Goal: Information Seeking & Learning: Learn about a topic

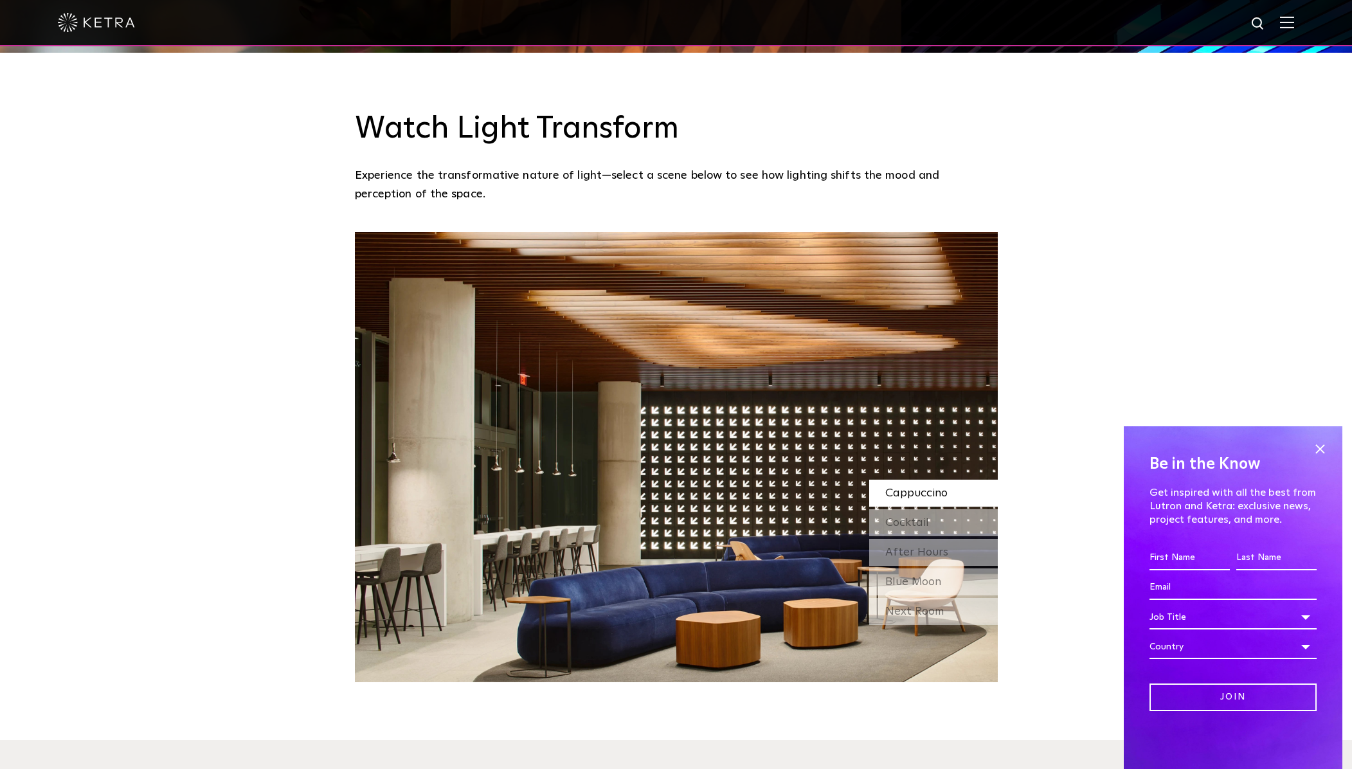
scroll to position [1215, 0]
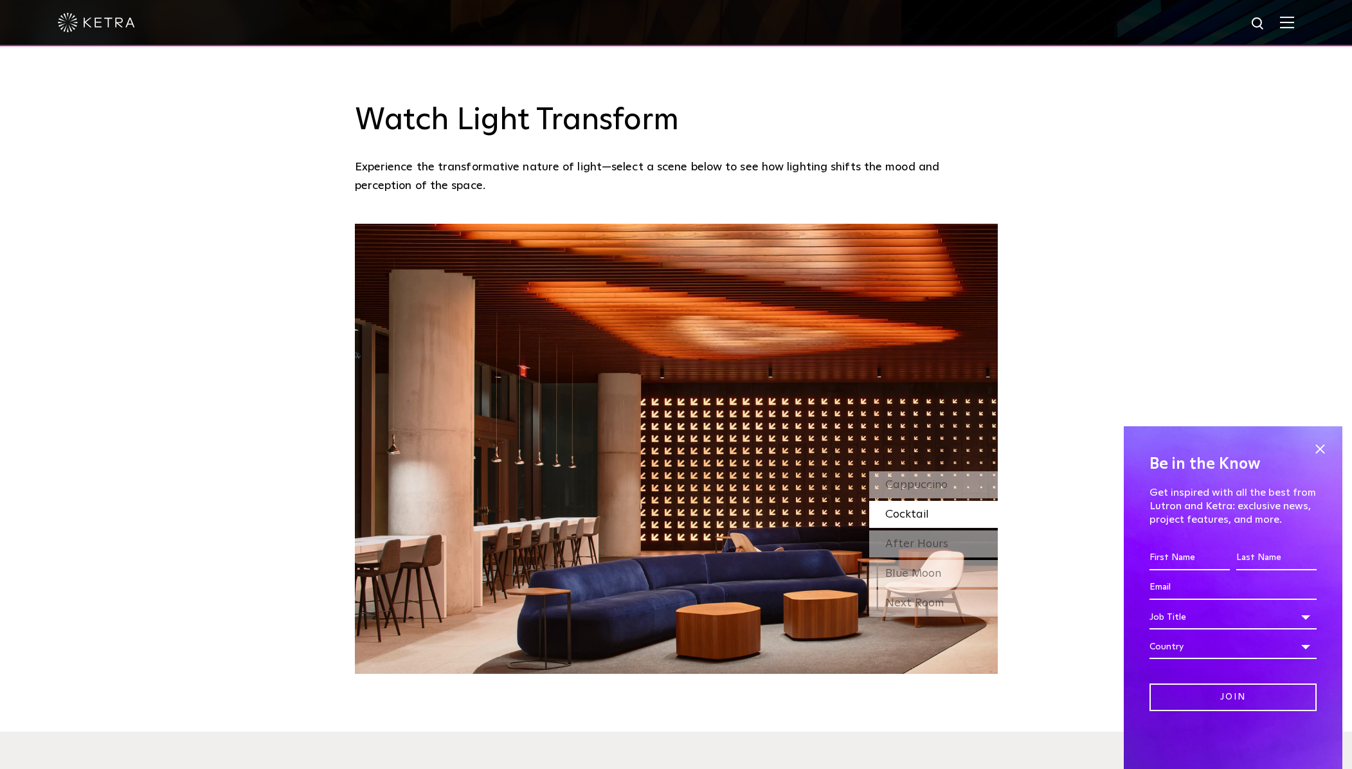
click at [919, 509] on span "Cocktail" at bounding box center [907, 515] width 44 height 12
click at [941, 538] on span "After Hours" at bounding box center [916, 544] width 63 height 12
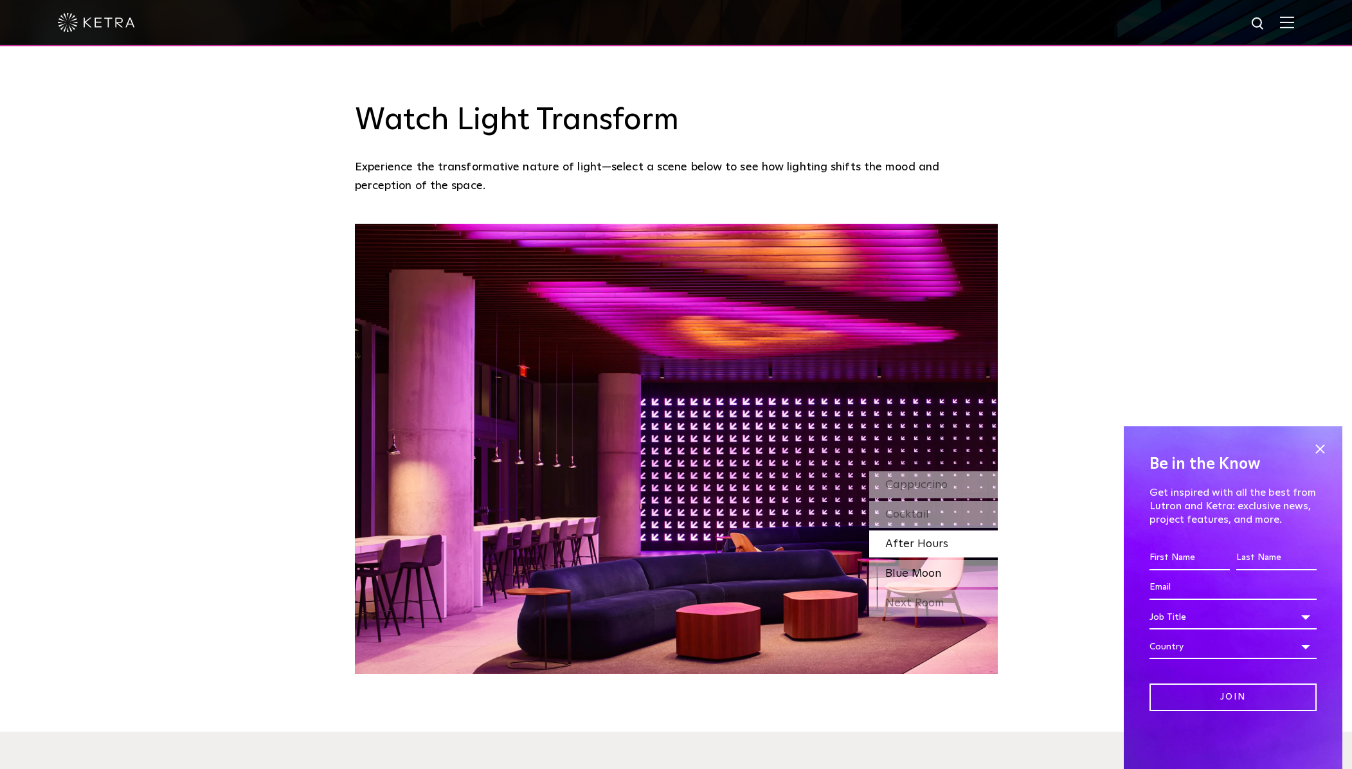
click at [943, 560] on div "Blue Moon" at bounding box center [933, 573] width 129 height 27
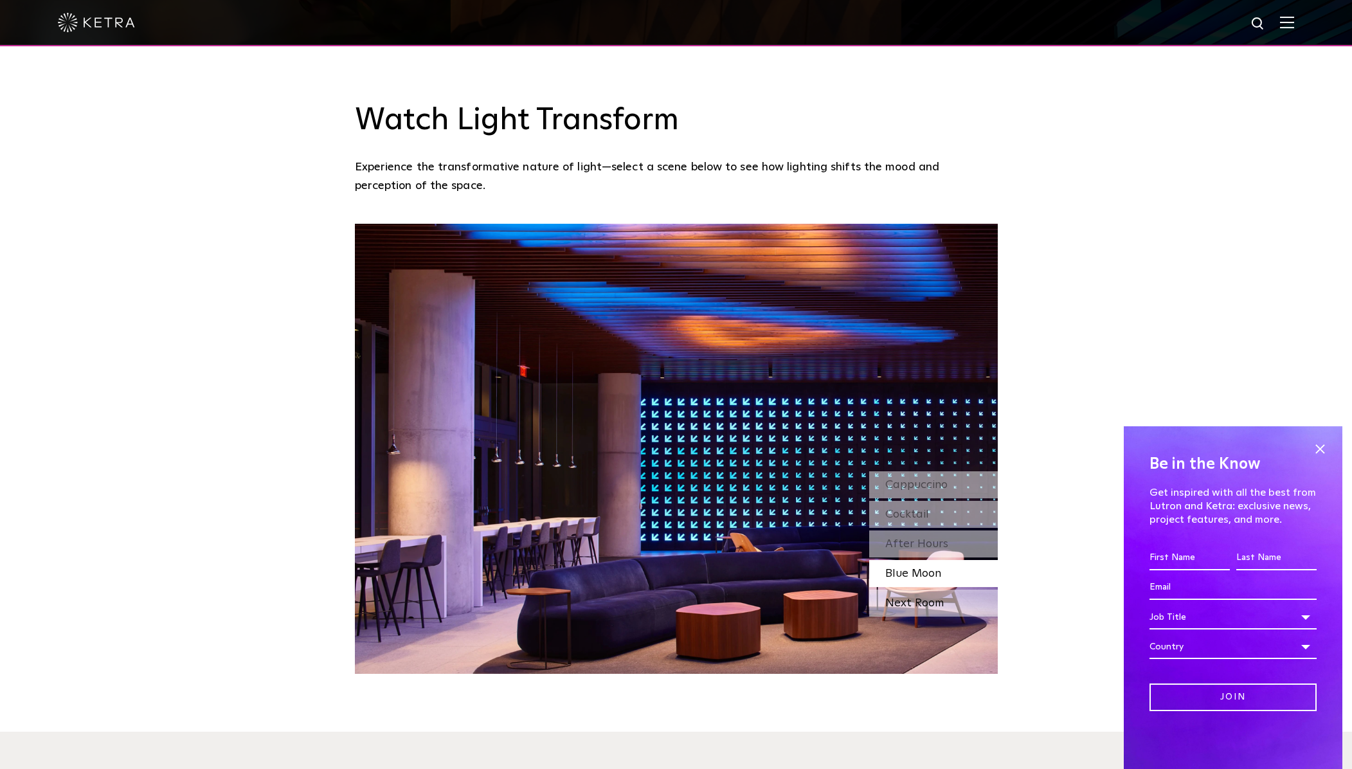
click at [948, 590] on div "Next Room" at bounding box center [933, 603] width 129 height 27
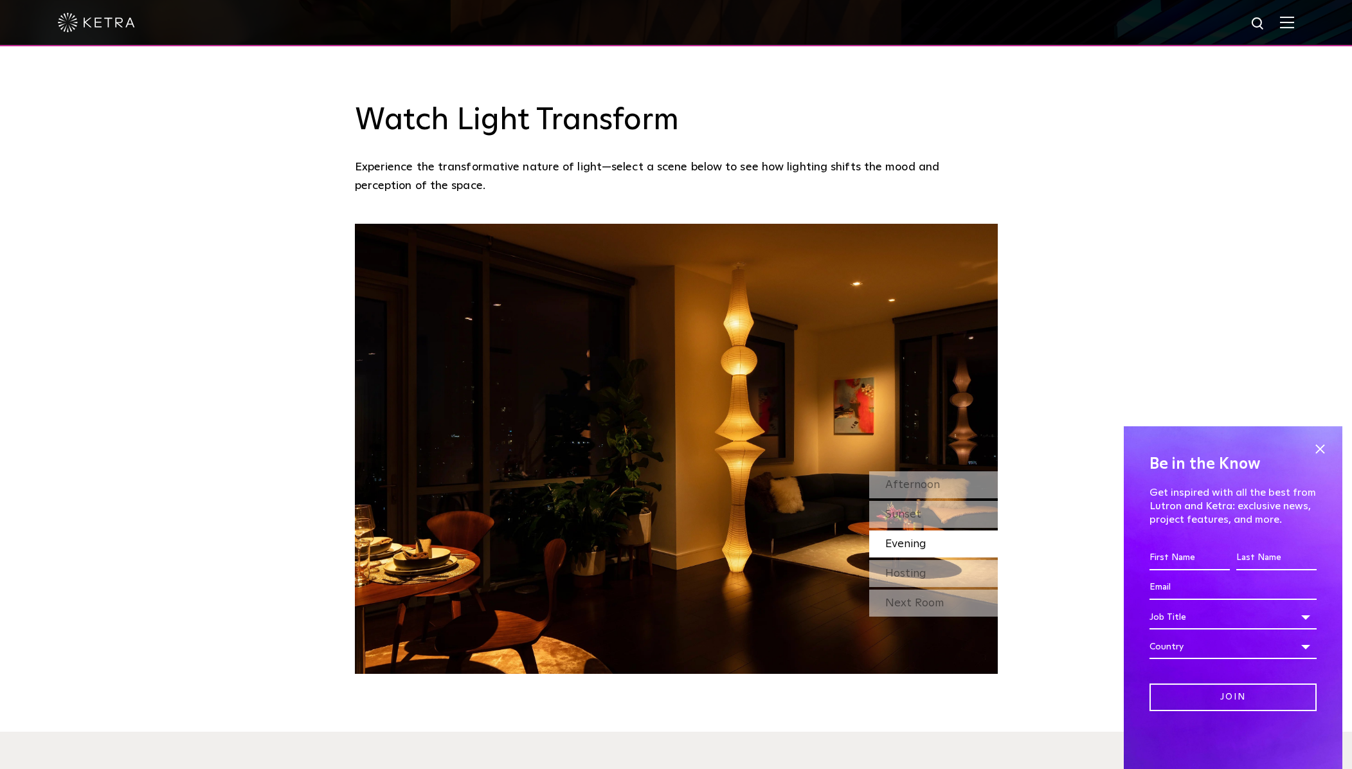
click at [940, 531] on div "Evening" at bounding box center [933, 544] width 129 height 27
click at [930, 560] on div "Hosting" at bounding box center [933, 573] width 129 height 27
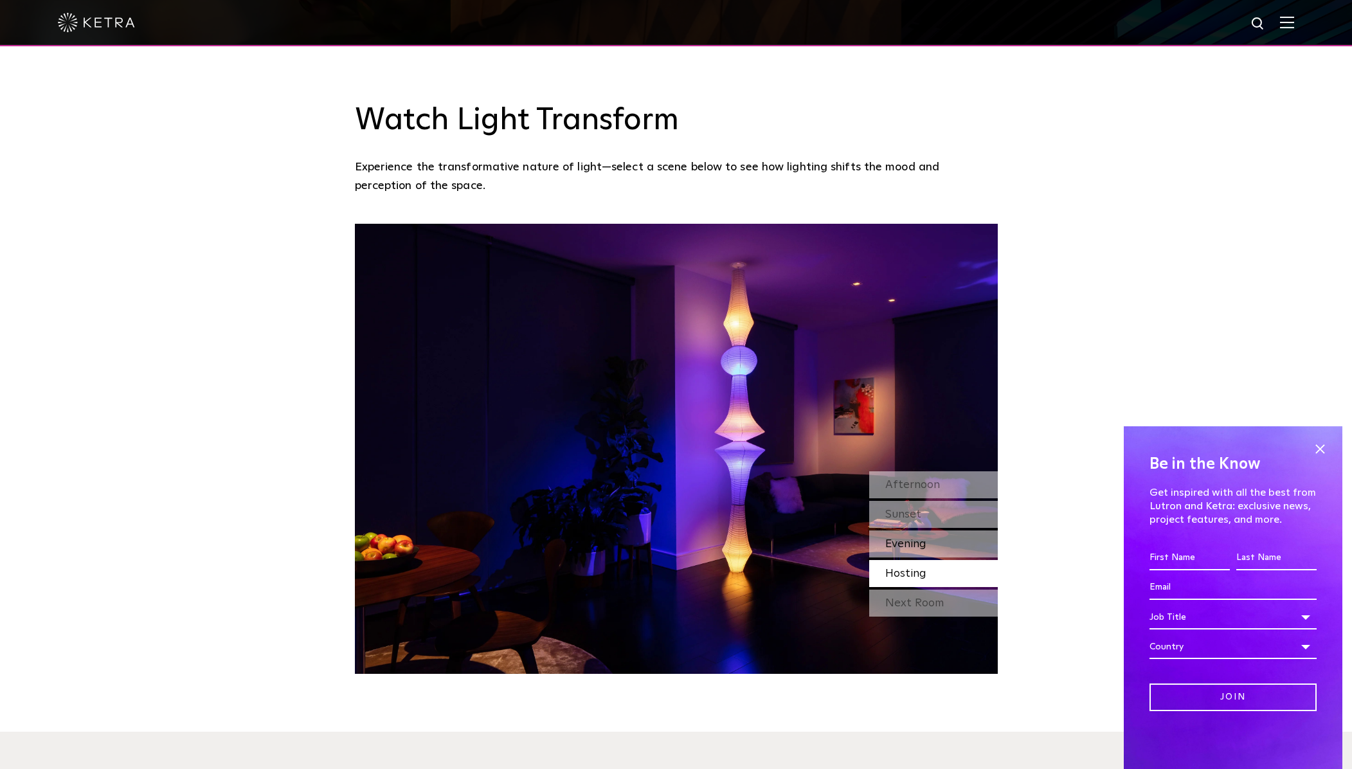
click at [933, 531] on div "Evening" at bounding box center [933, 544] width 129 height 27
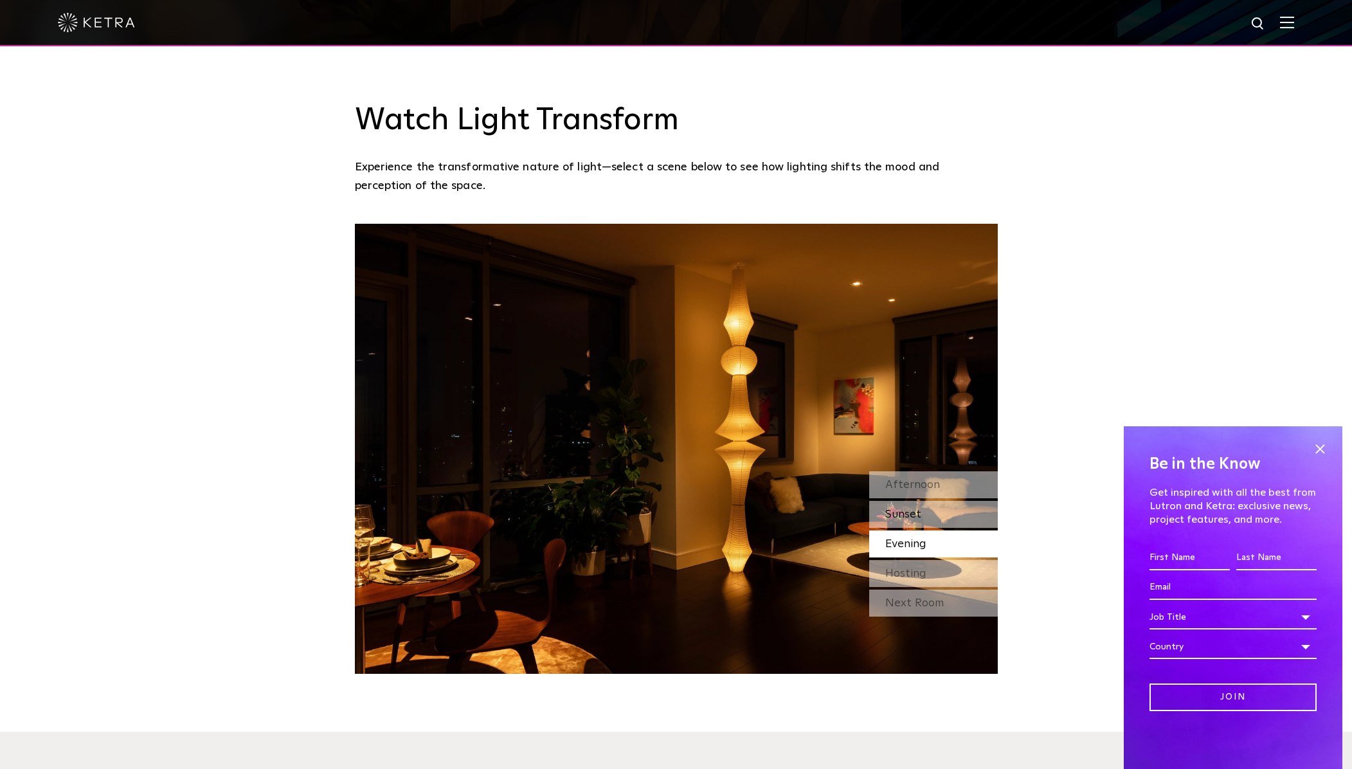
click at [938, 501] on div "Sunset" at bounding box center [933, 514] width 129 height 27
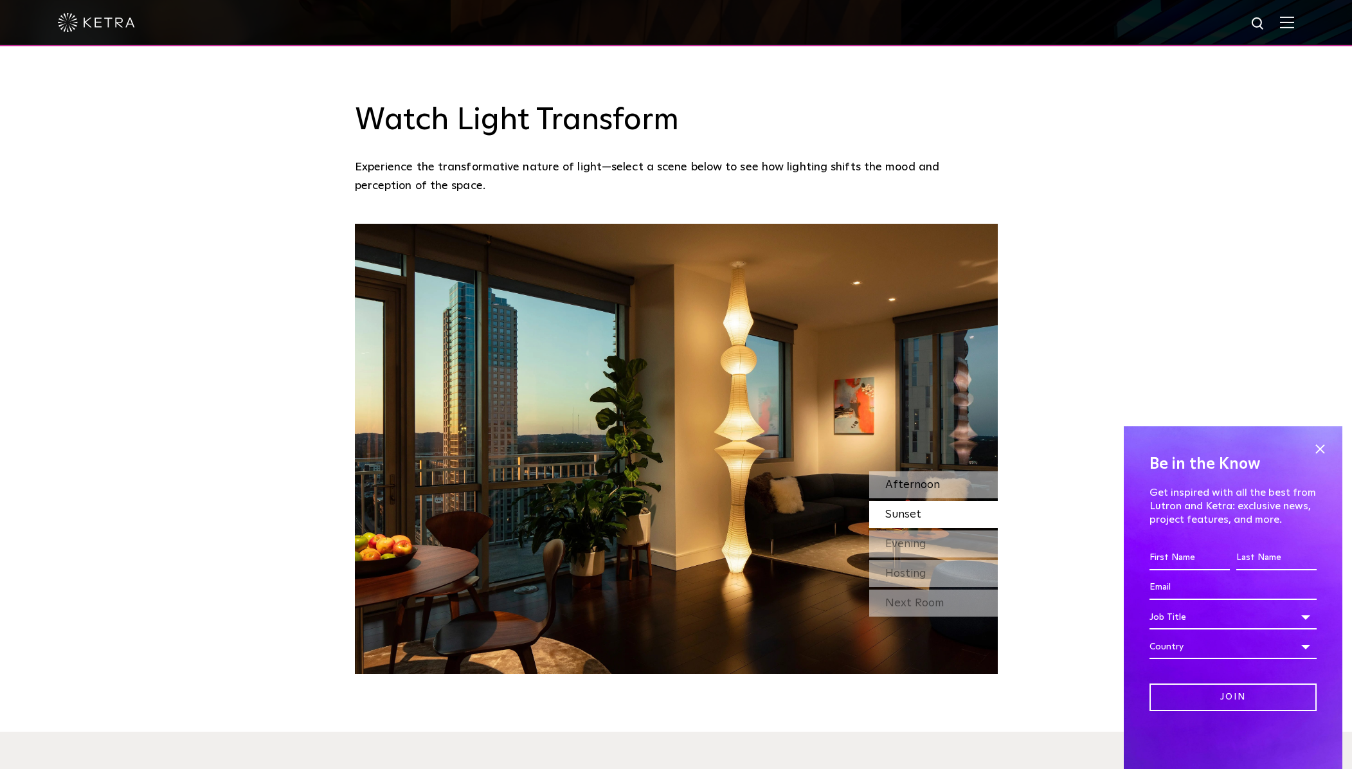
click at [947, 471] on div "Afternoon" at bounding box center [933, 484] width 129 height 27
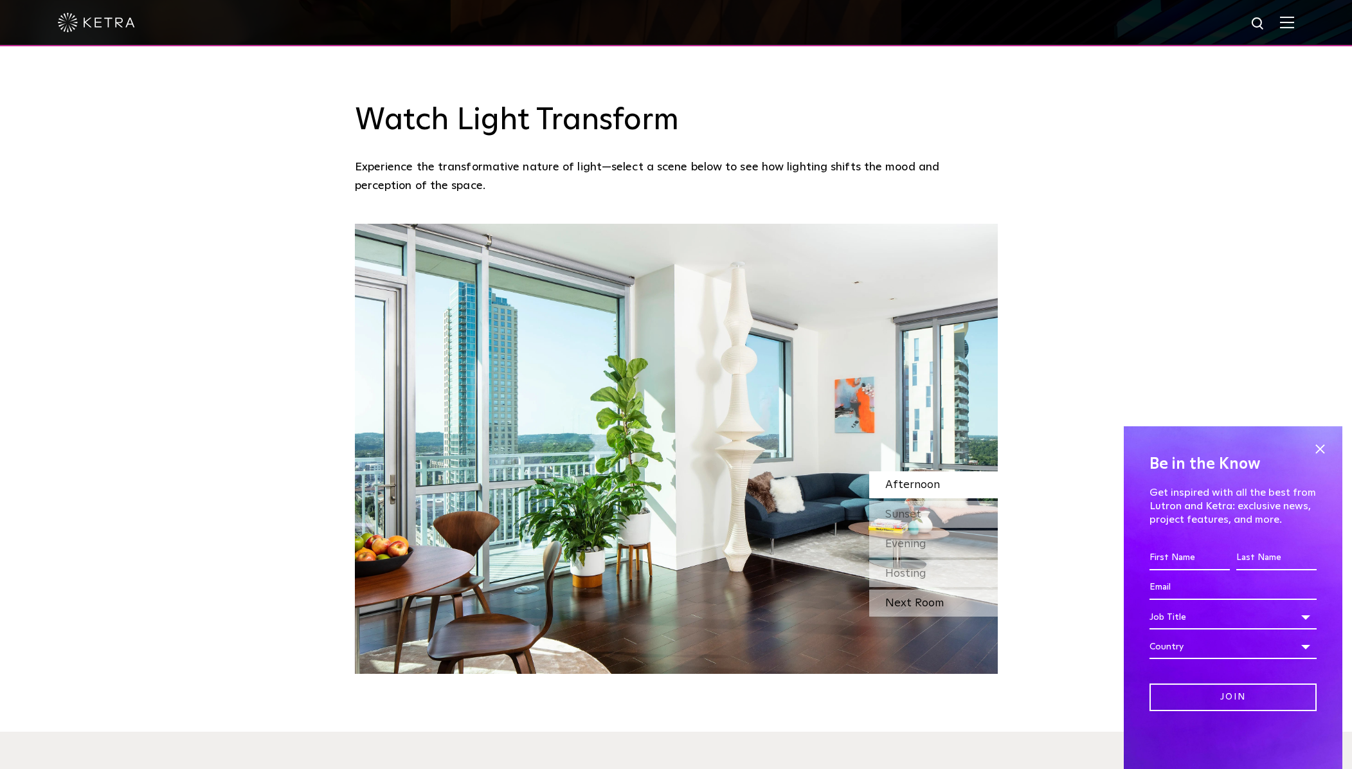
click at [974, 590] on div "Next Room" at bounding box center [933, 603] width 129 height 27
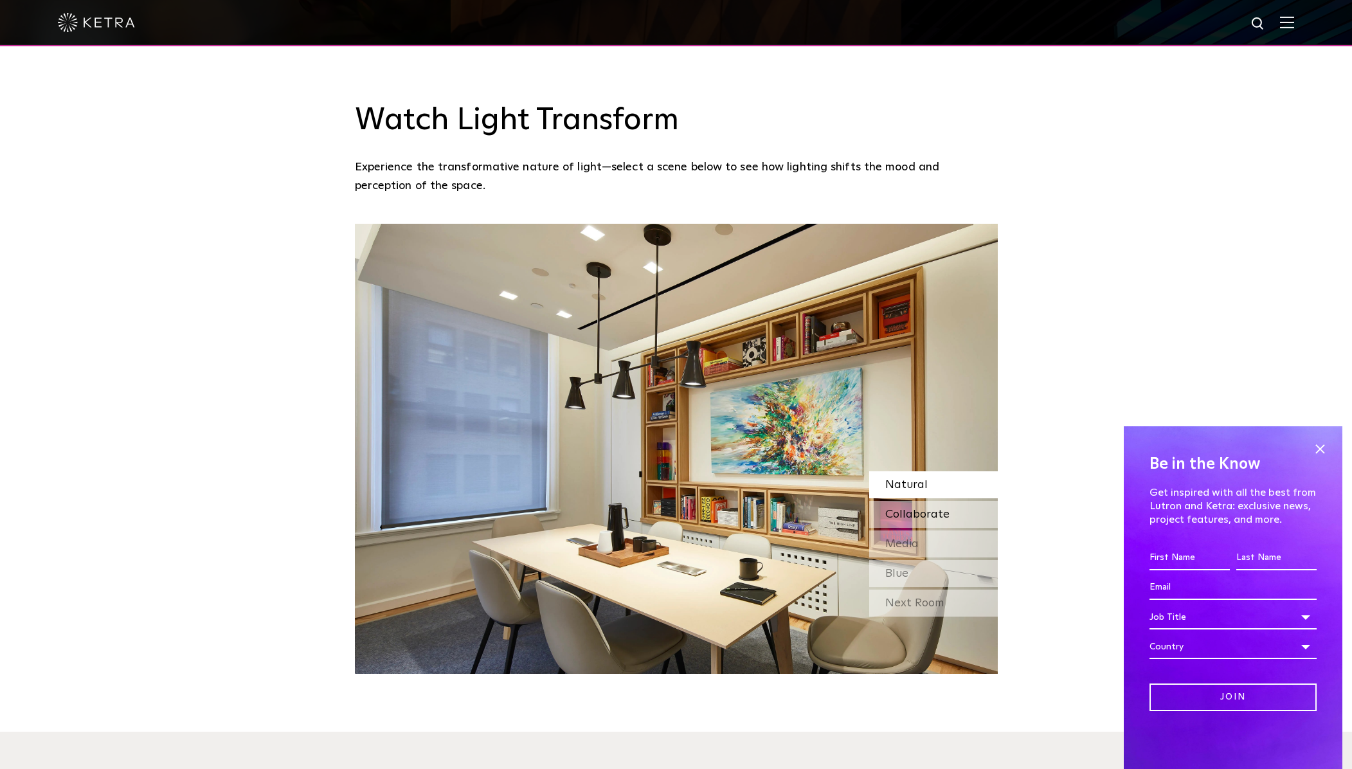
click at [970, 501] on div "Collaborate" at bounding box center [933, 514] width 129 height 27
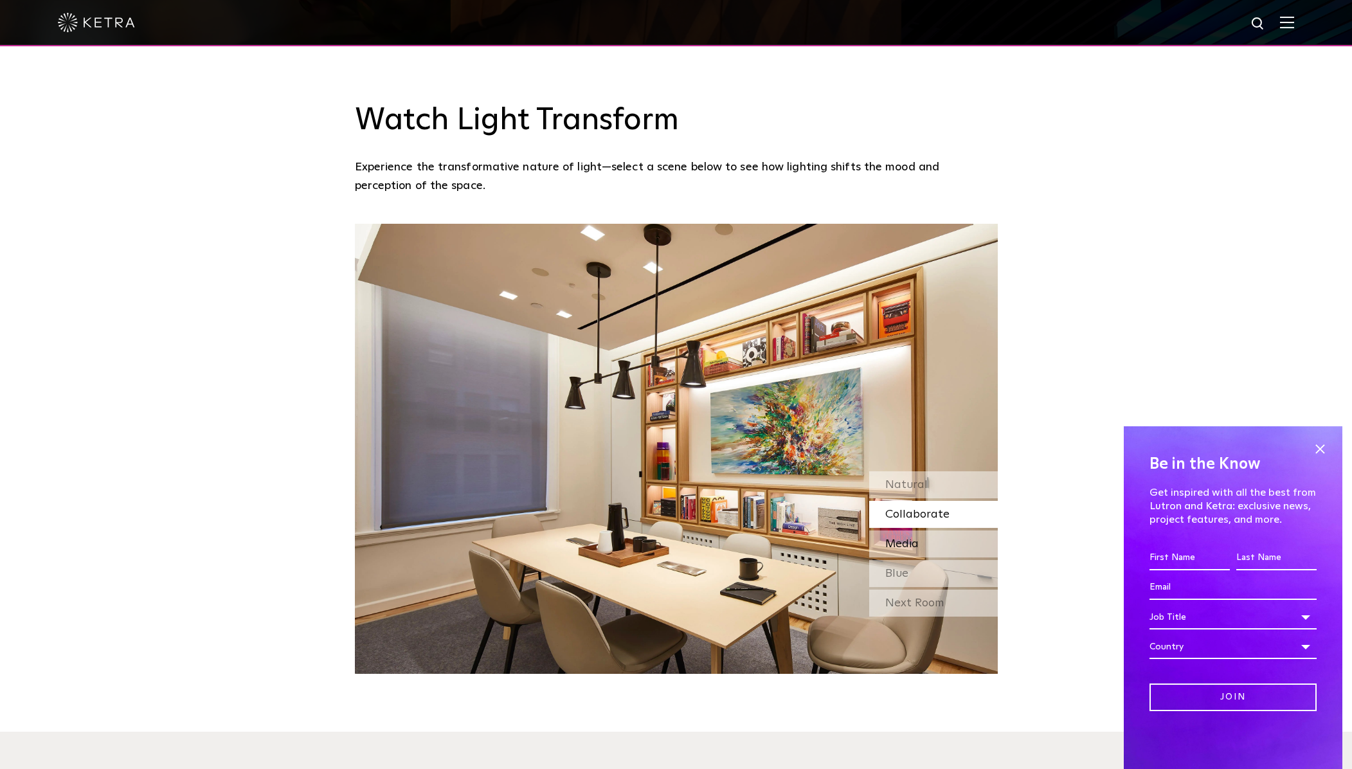
click at [970, 531] on div "Media" at bounding box center [933, 544] width 129 height 27
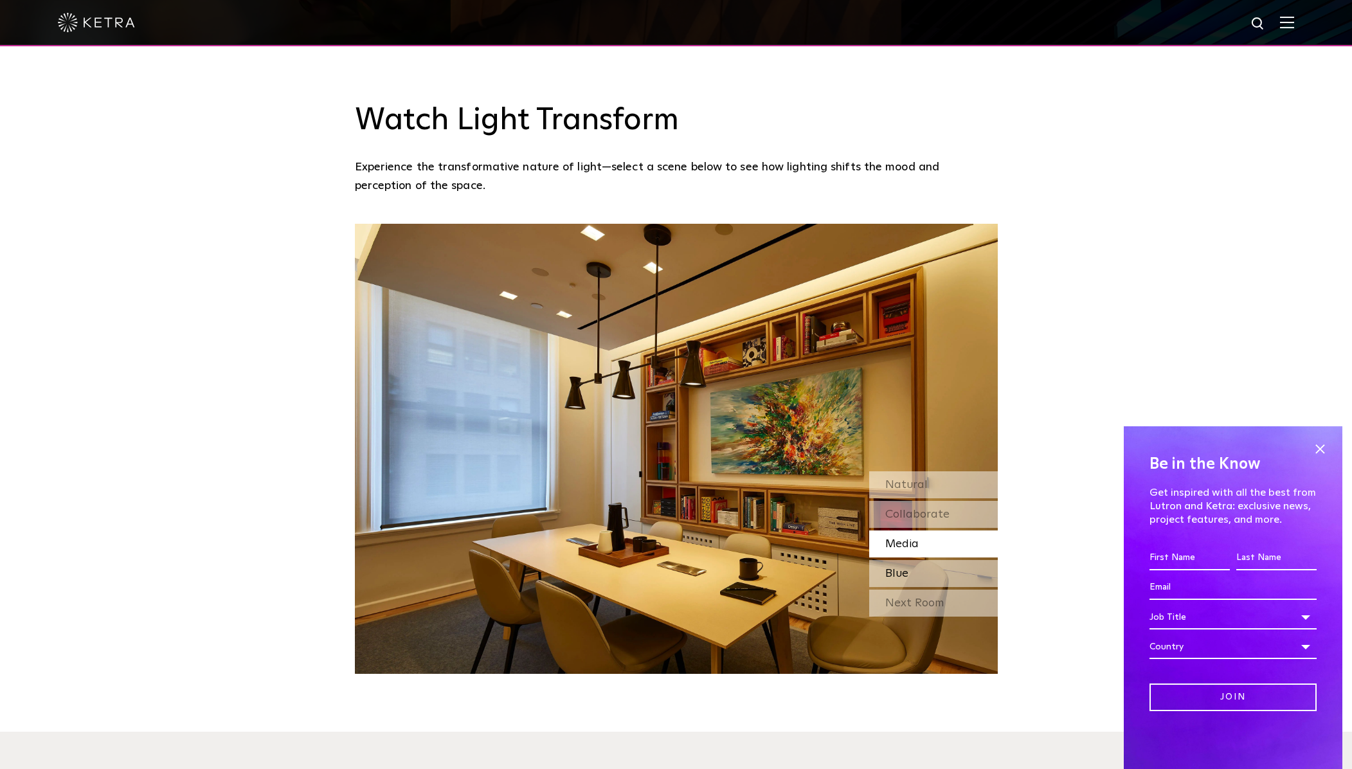
click at [968, 560] on div "Blue" at bounding box center [933, 573] width 129 height 27
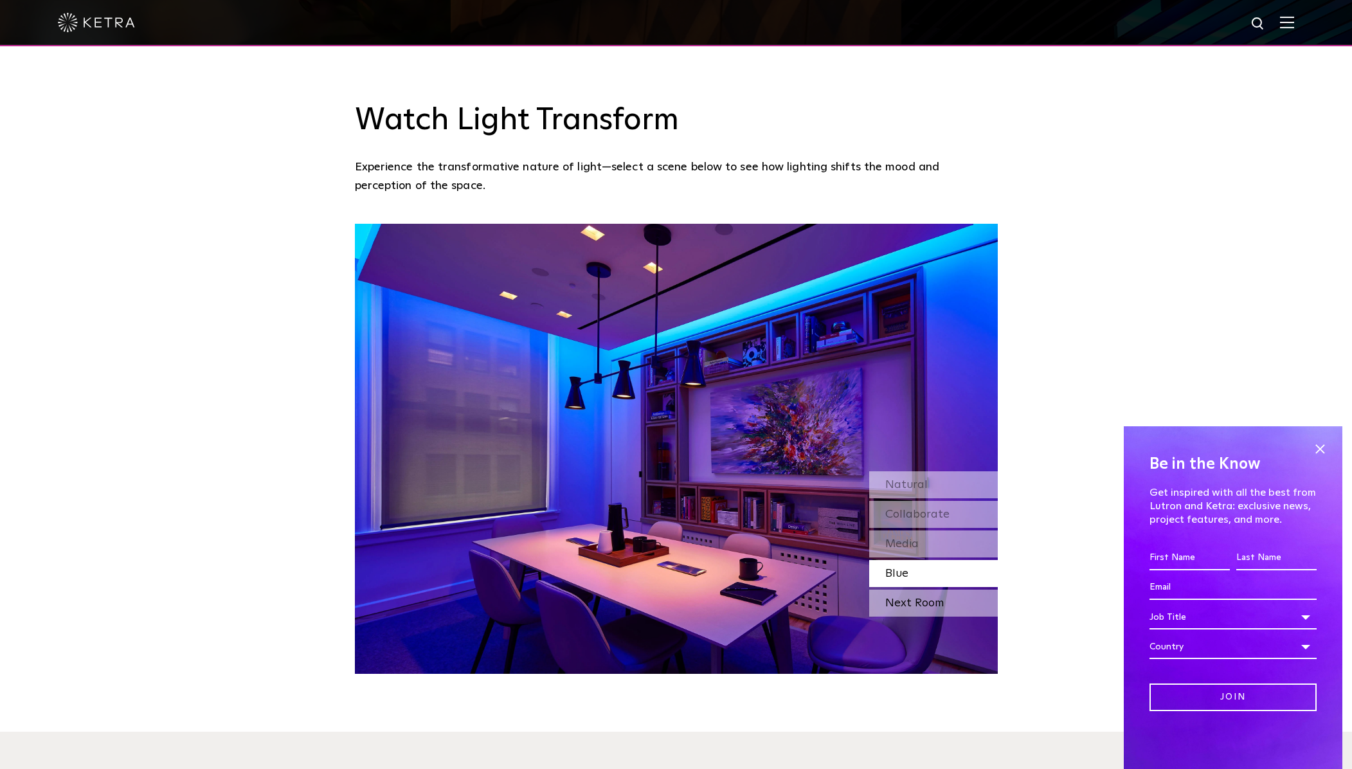
click at [973, 590] on div "Next Room" at bounding box center [933, 603] width 129 height 27
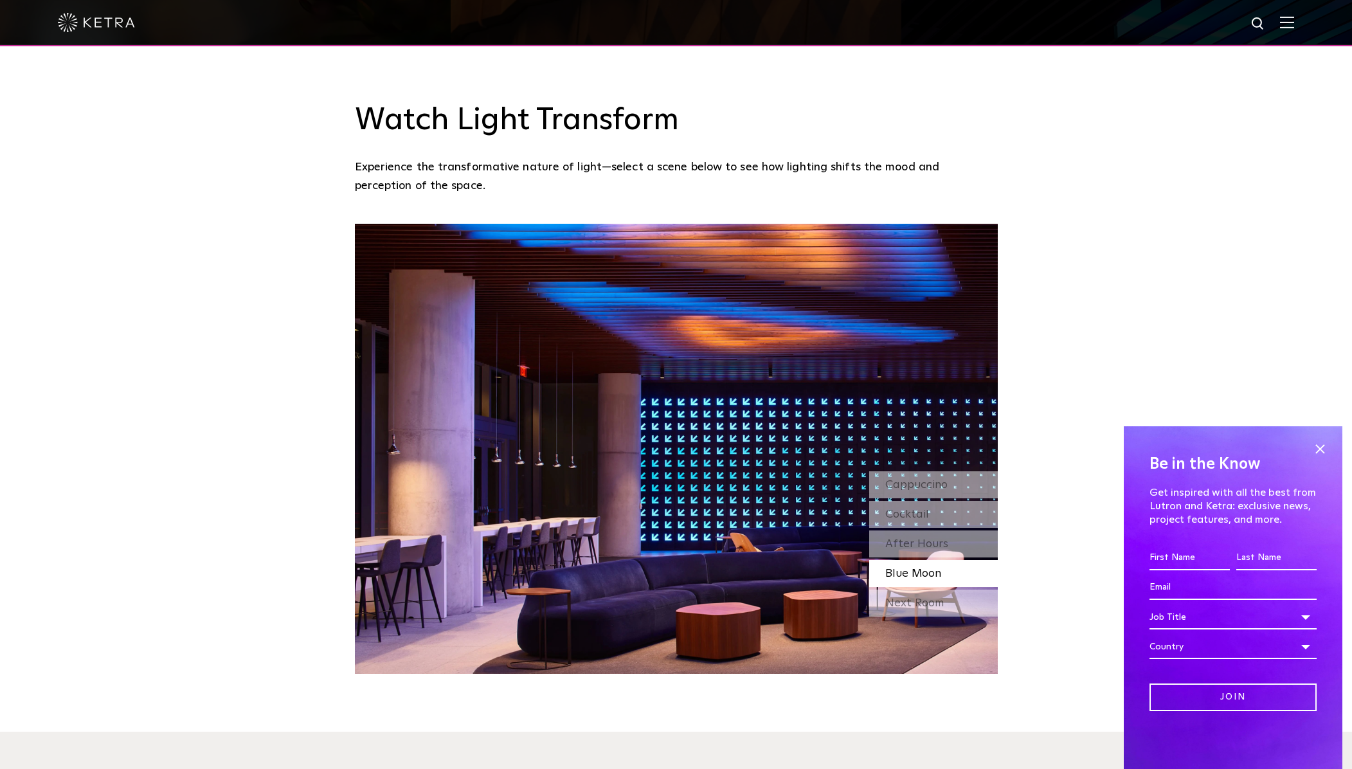
click at [973, 590] on div "Next Room" at bounding box center [933, 603] width 129 height 27
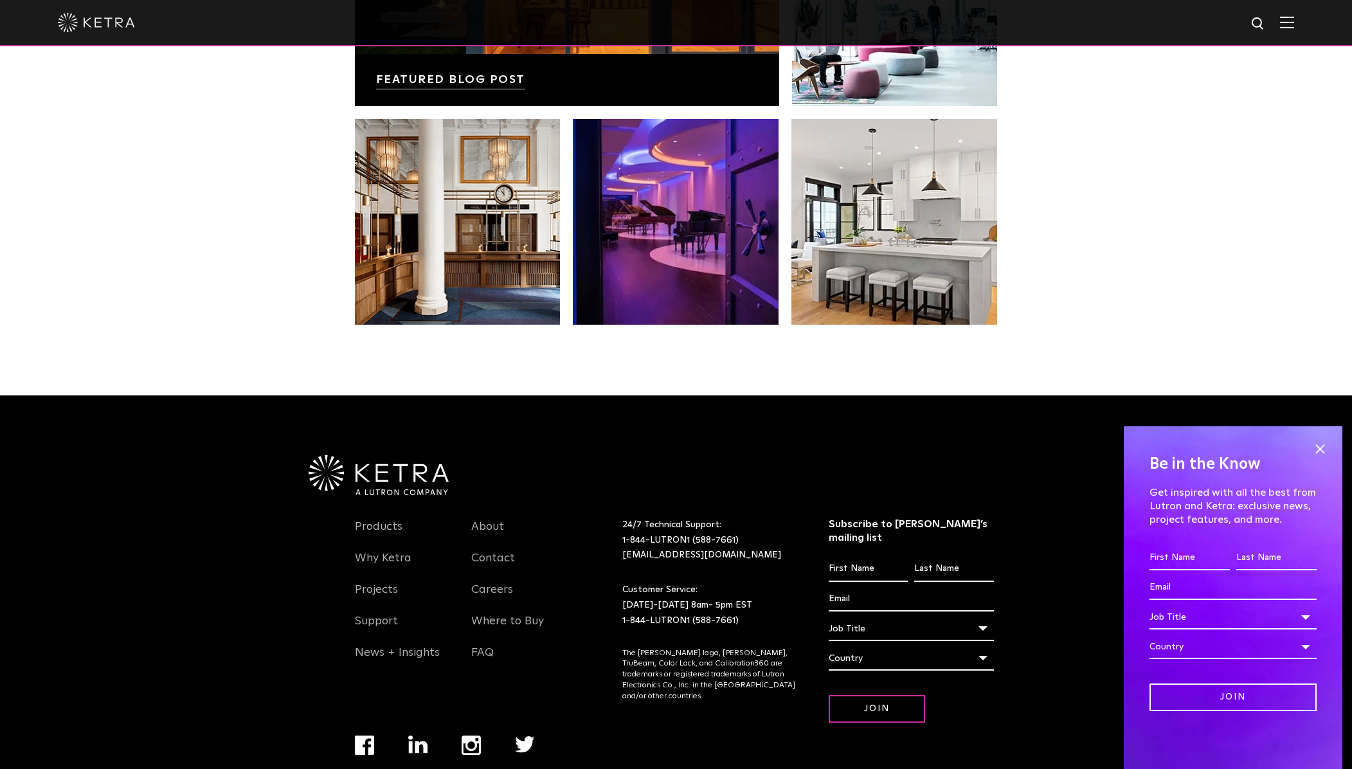
scroll to position [2701, 0]
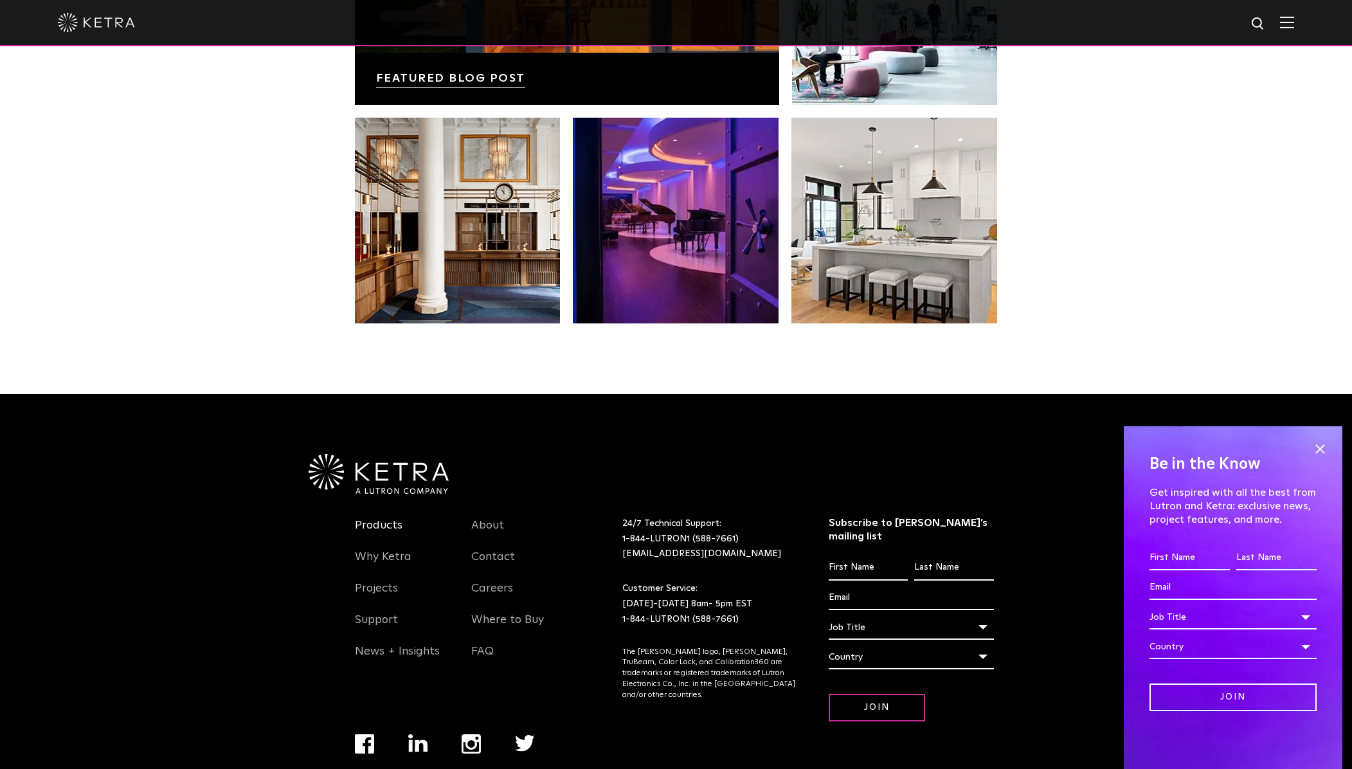
click at [388, 518] on link "Products" at bounding box center [379, 533] width 48 height 30
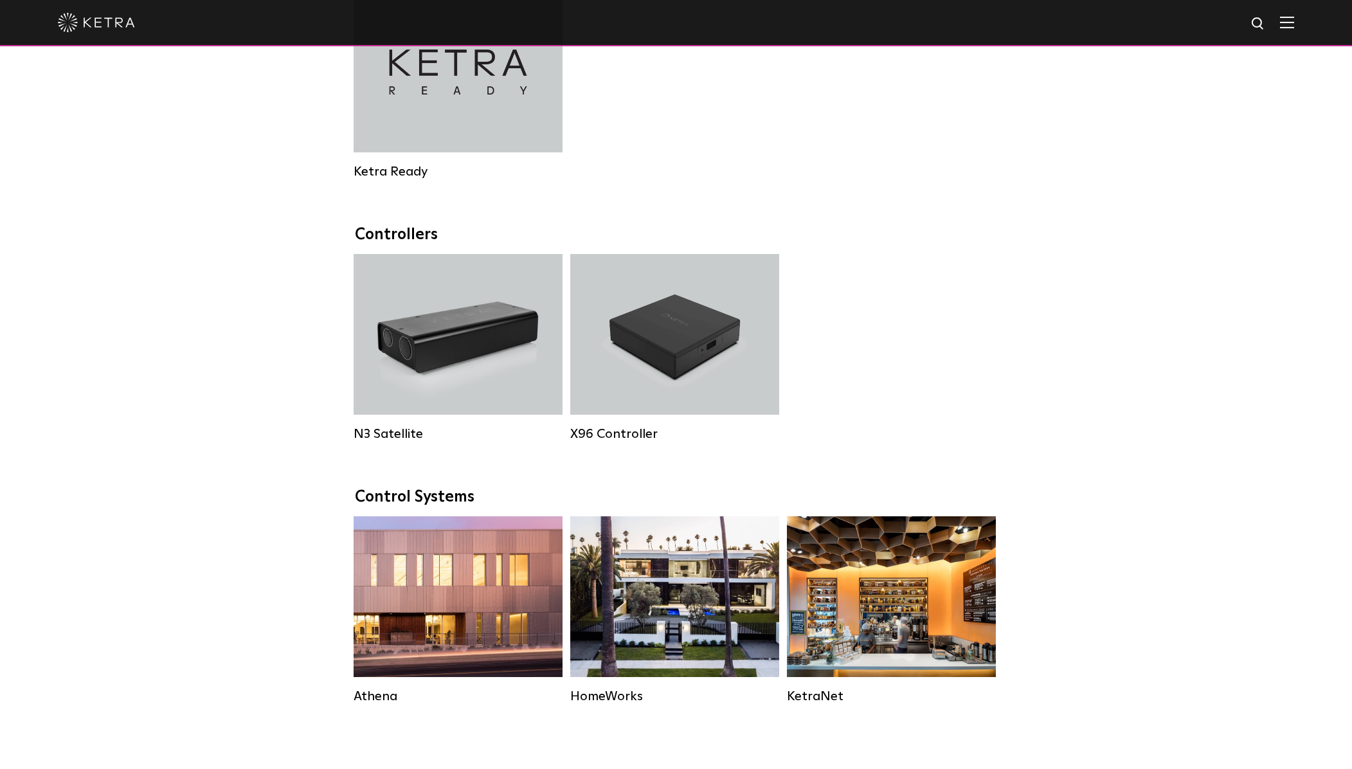
scroll to position [1658, 0]
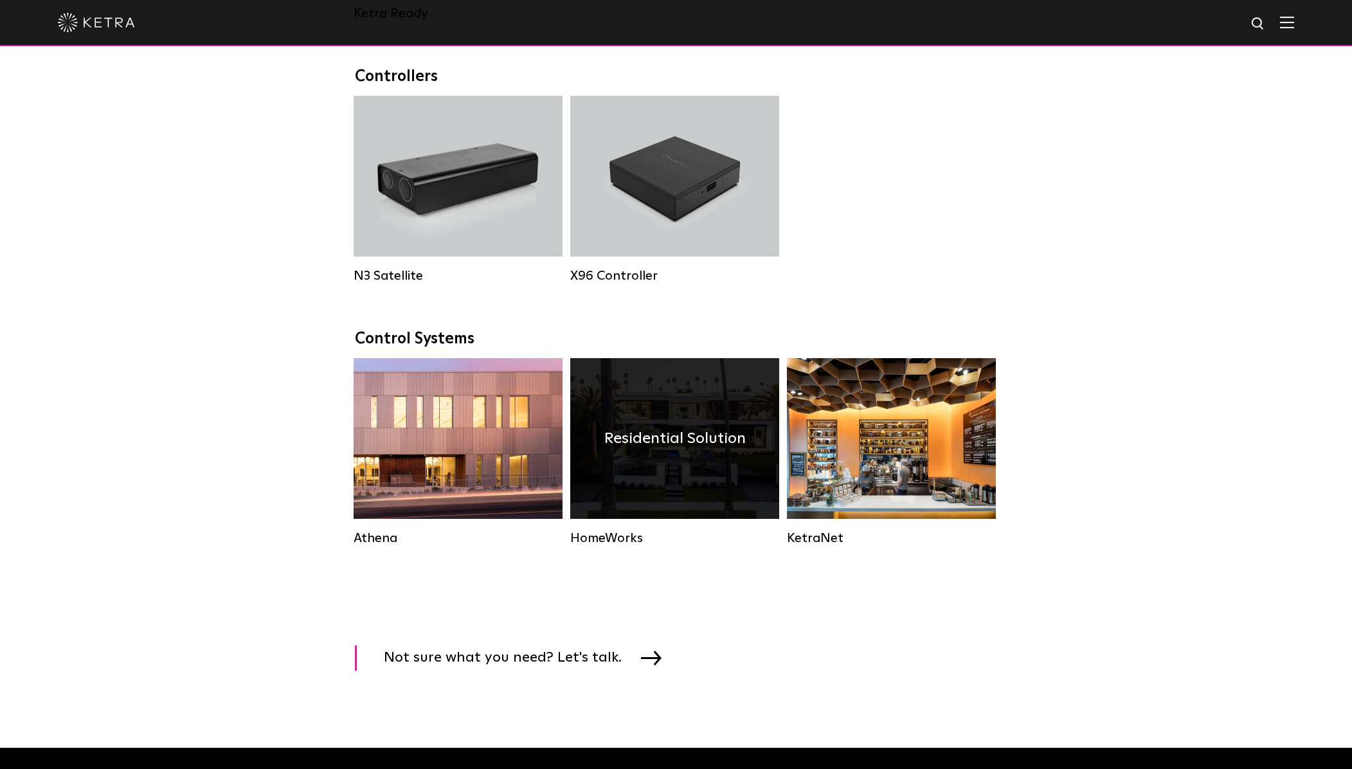
click at [725, 467] on div "Residential Solution" at bounding box center [674, 438] width 209 height 161
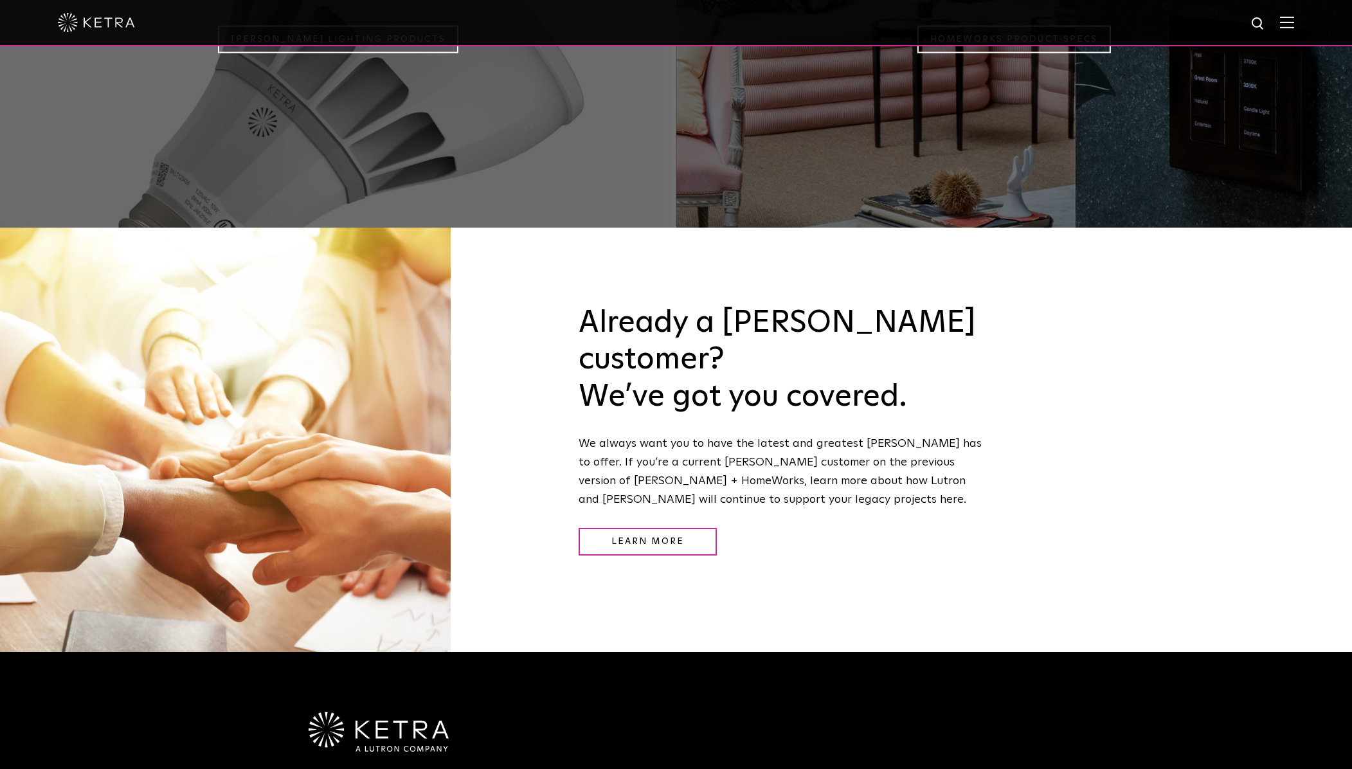
scroll to position [1669, 0]
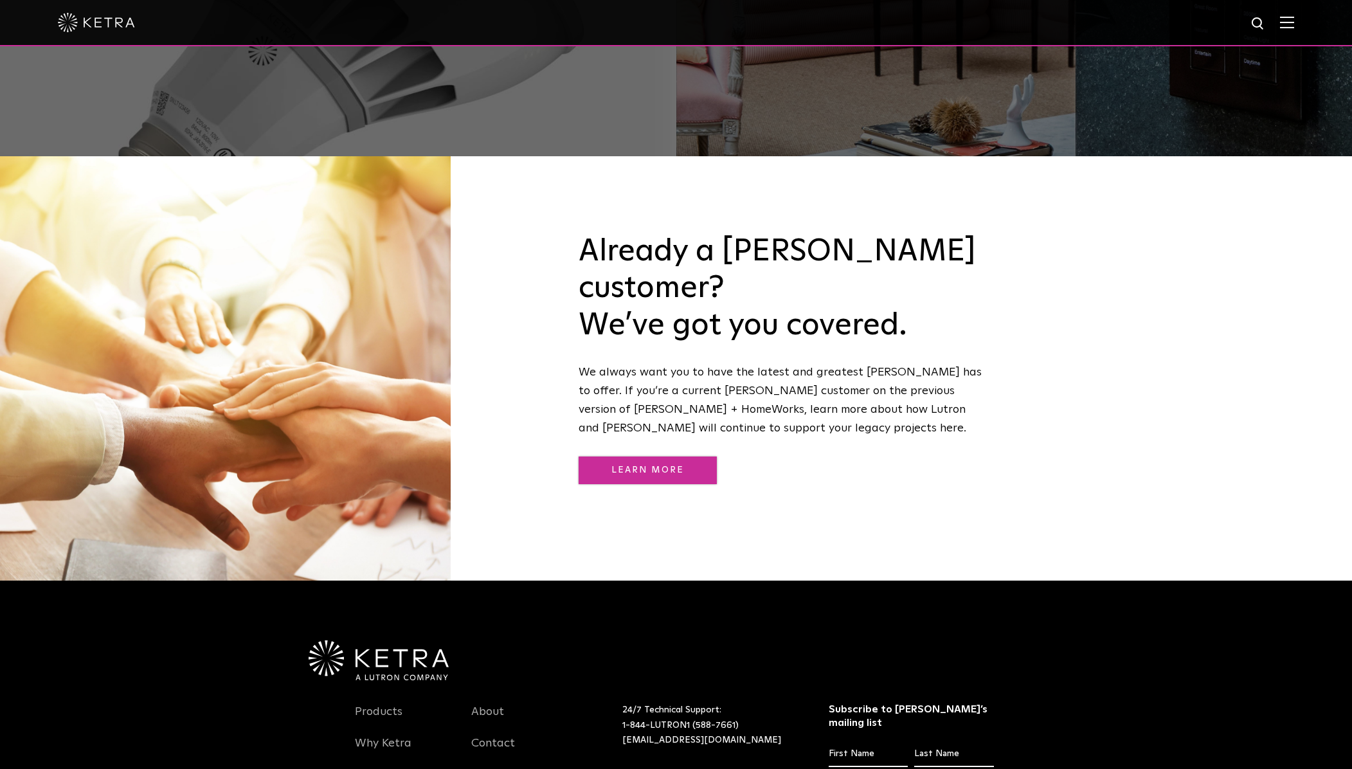
click at [658, 457] on link "Learn More" at bounding box center [648, 471] width 138 height 28
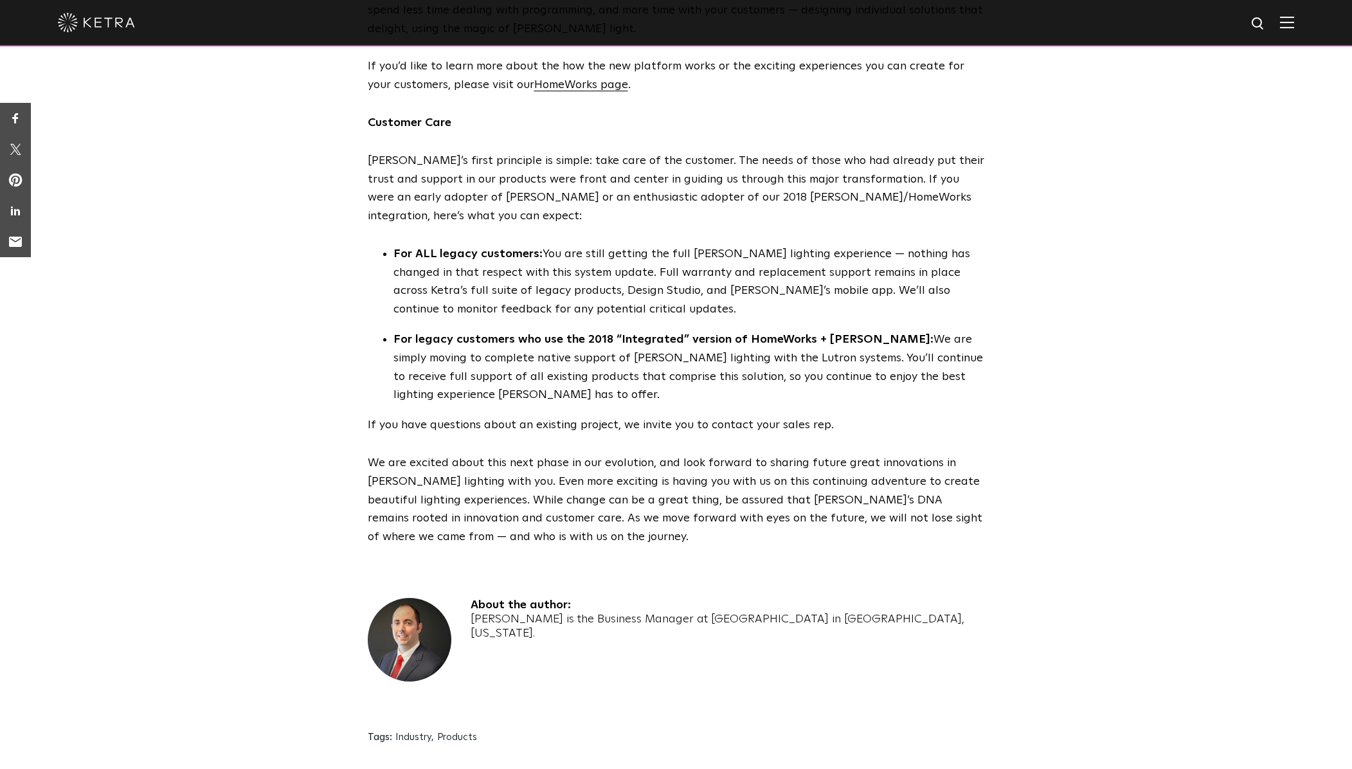
scroll to position [716, 0]
